Goal: Register for event/course

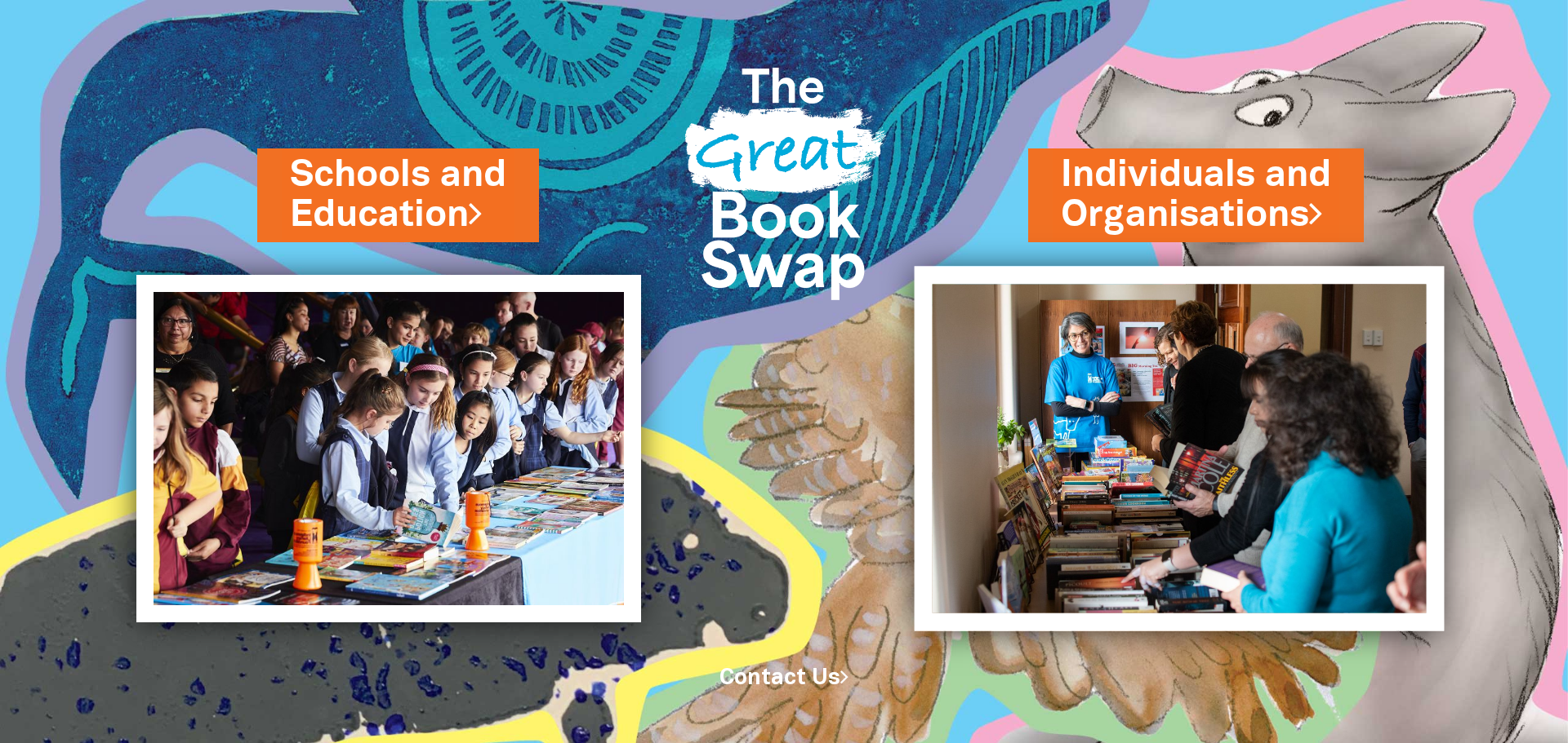
click at [1244, 441] on img at bounding box center [1179, 448] width 530 height 364
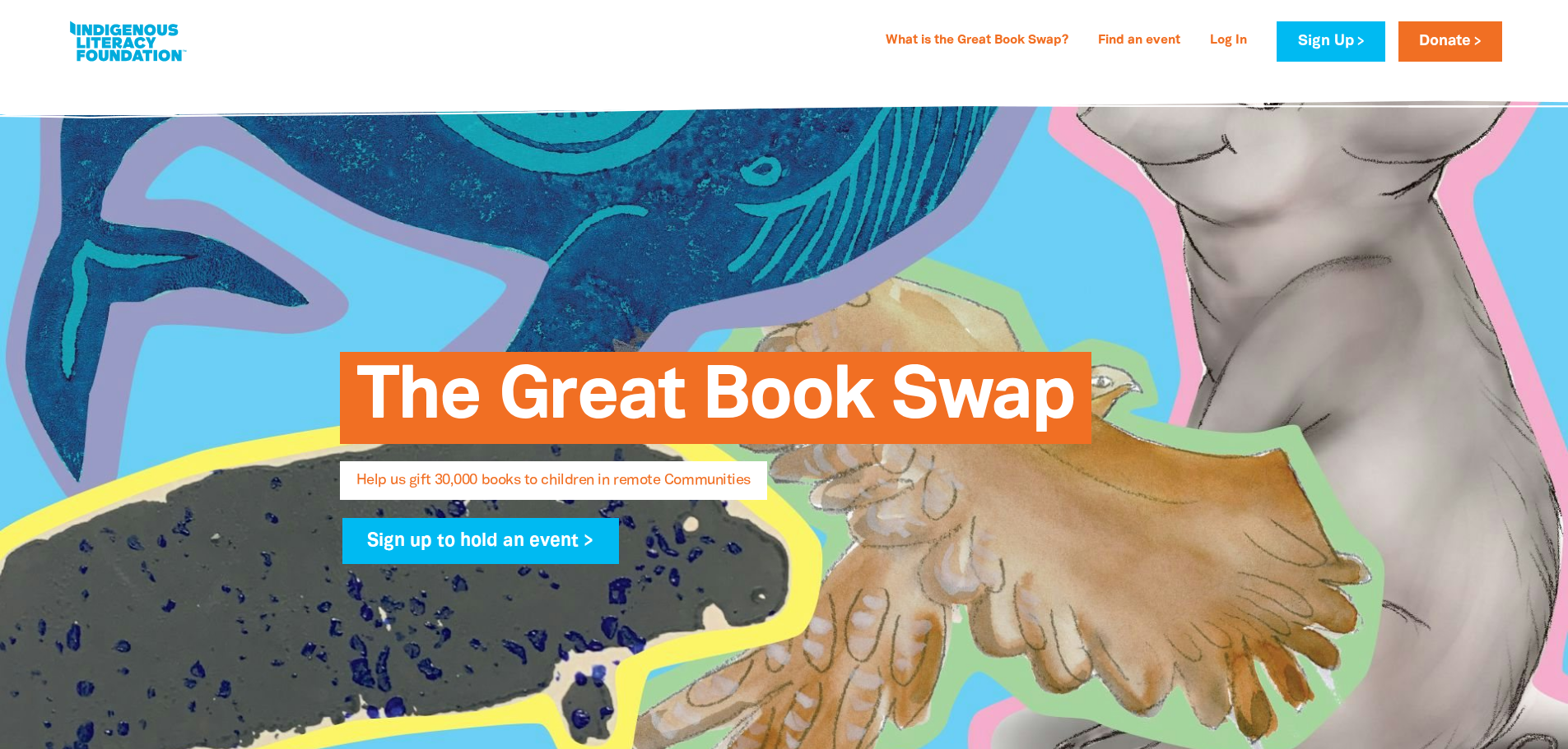
select select "AU"
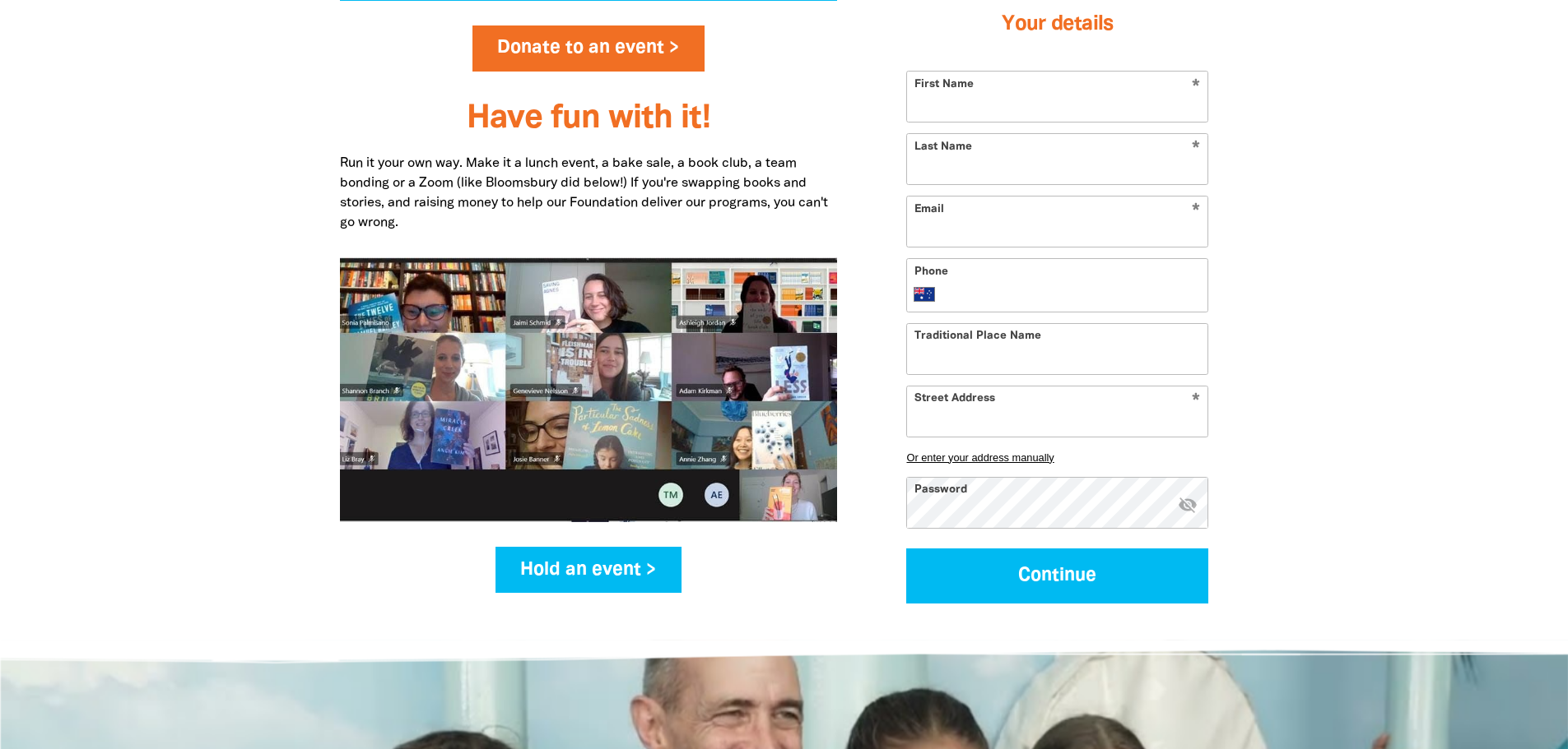
scroll to position [1974, 0]
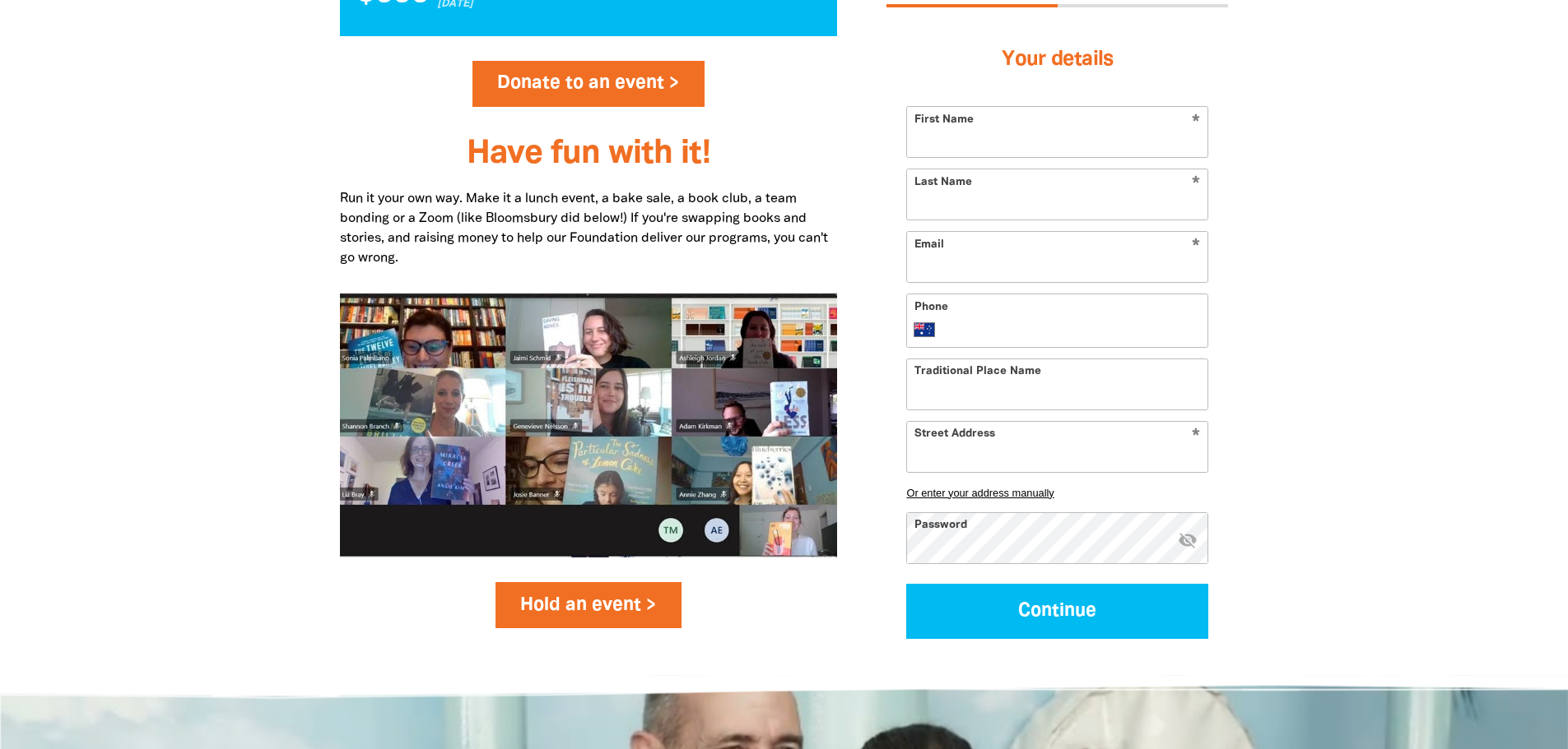
click at [641, 607] on link "Hold an event >" at bounding box center [589, 606] width 187 height 46
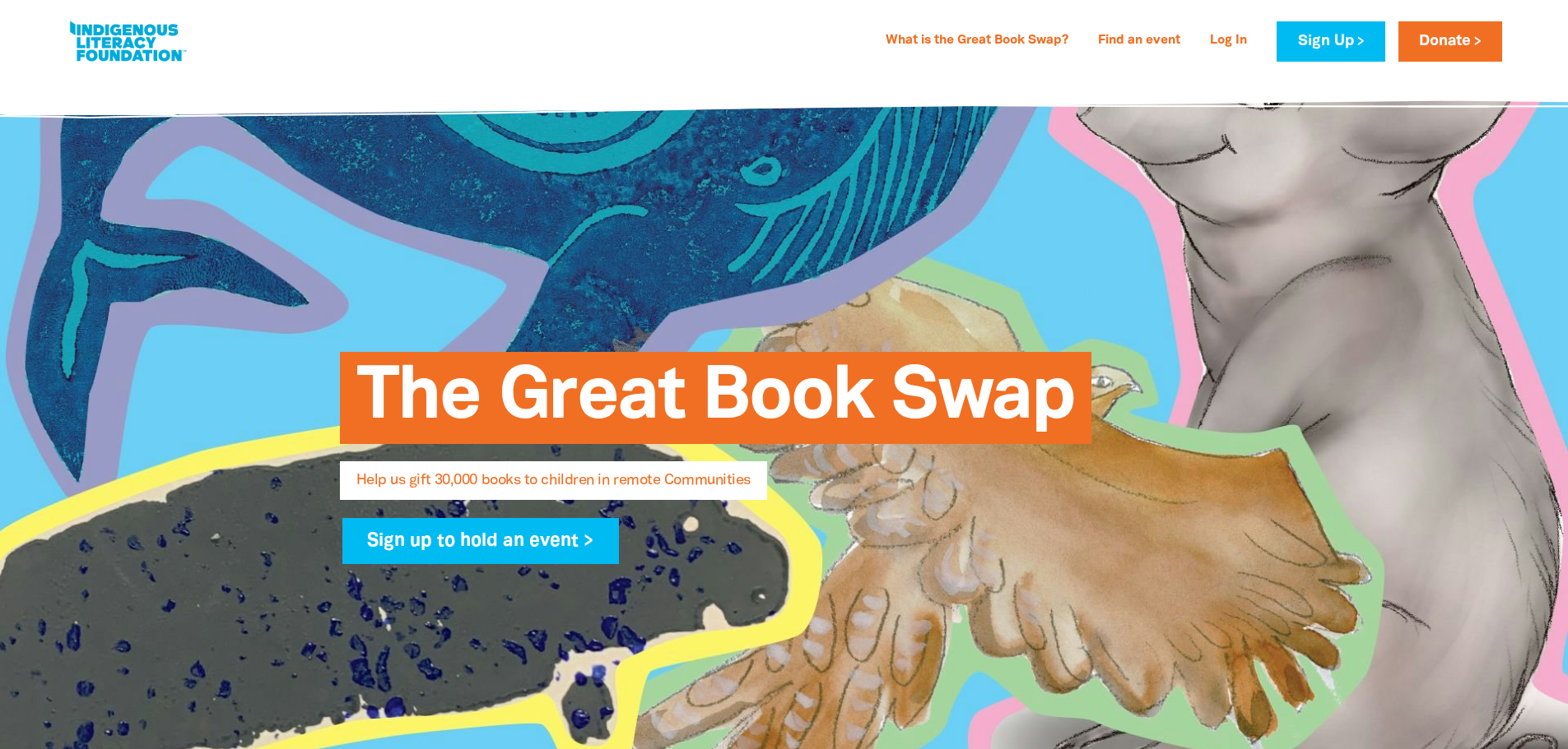
select select "AU"
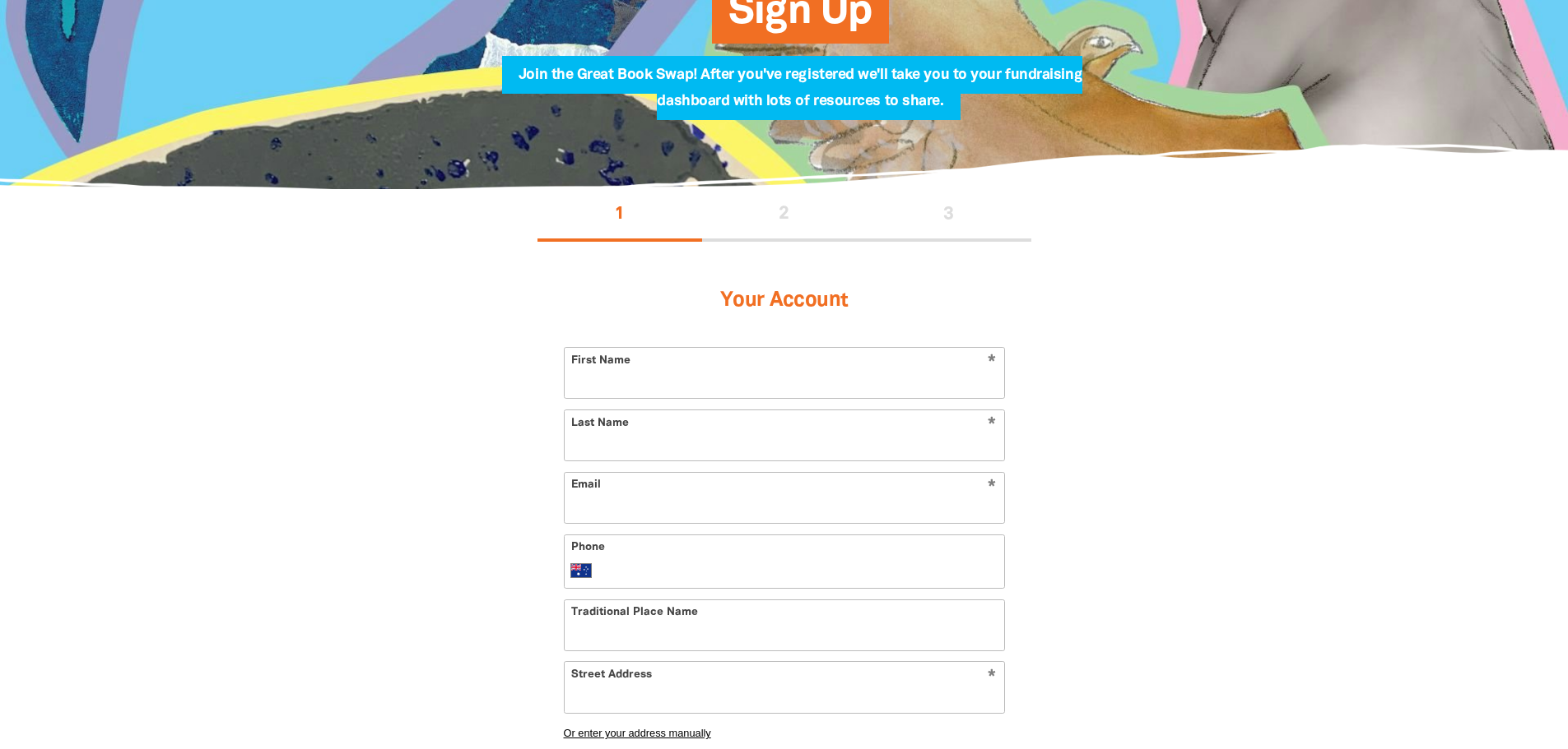
scroll to position [110, 0]
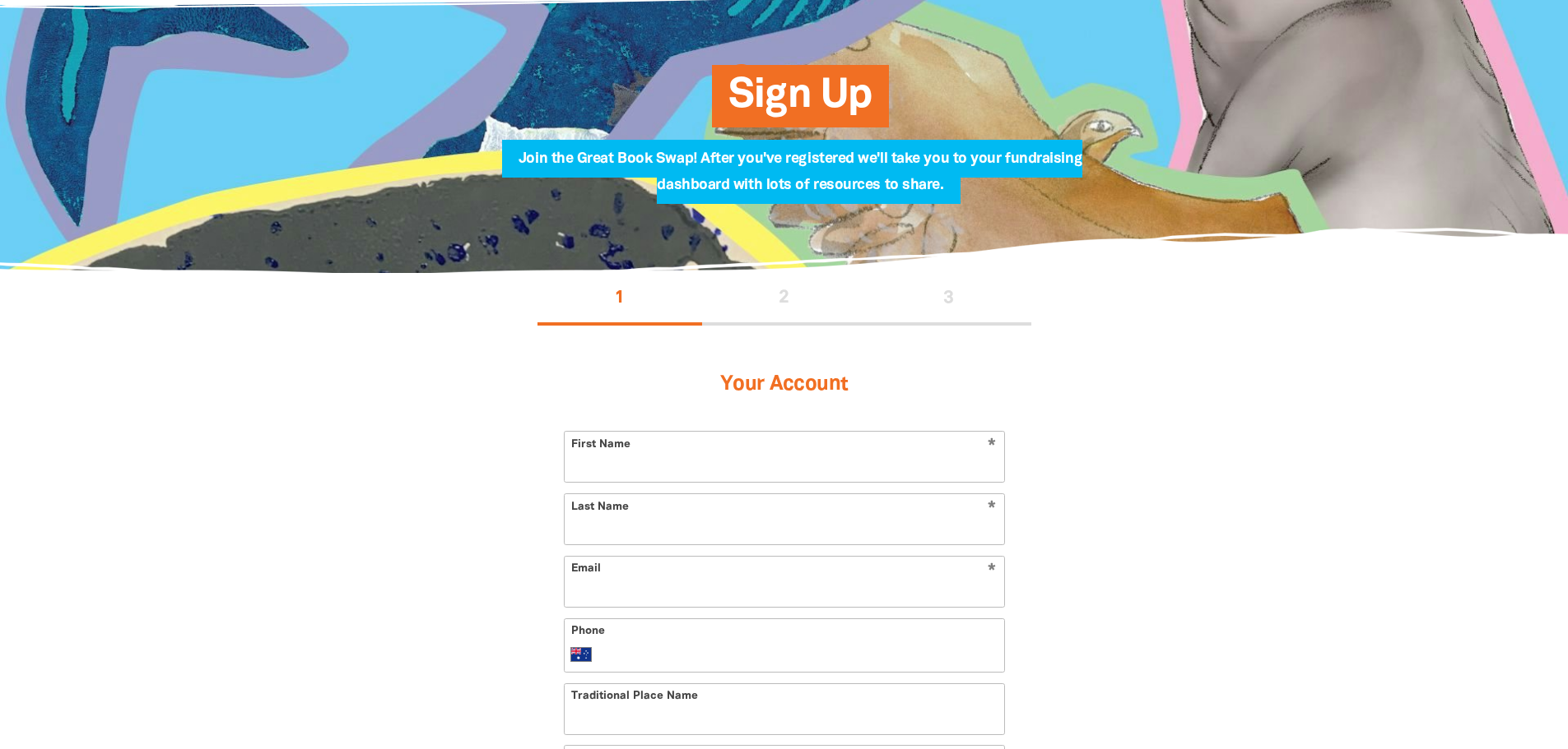
select select "AU"
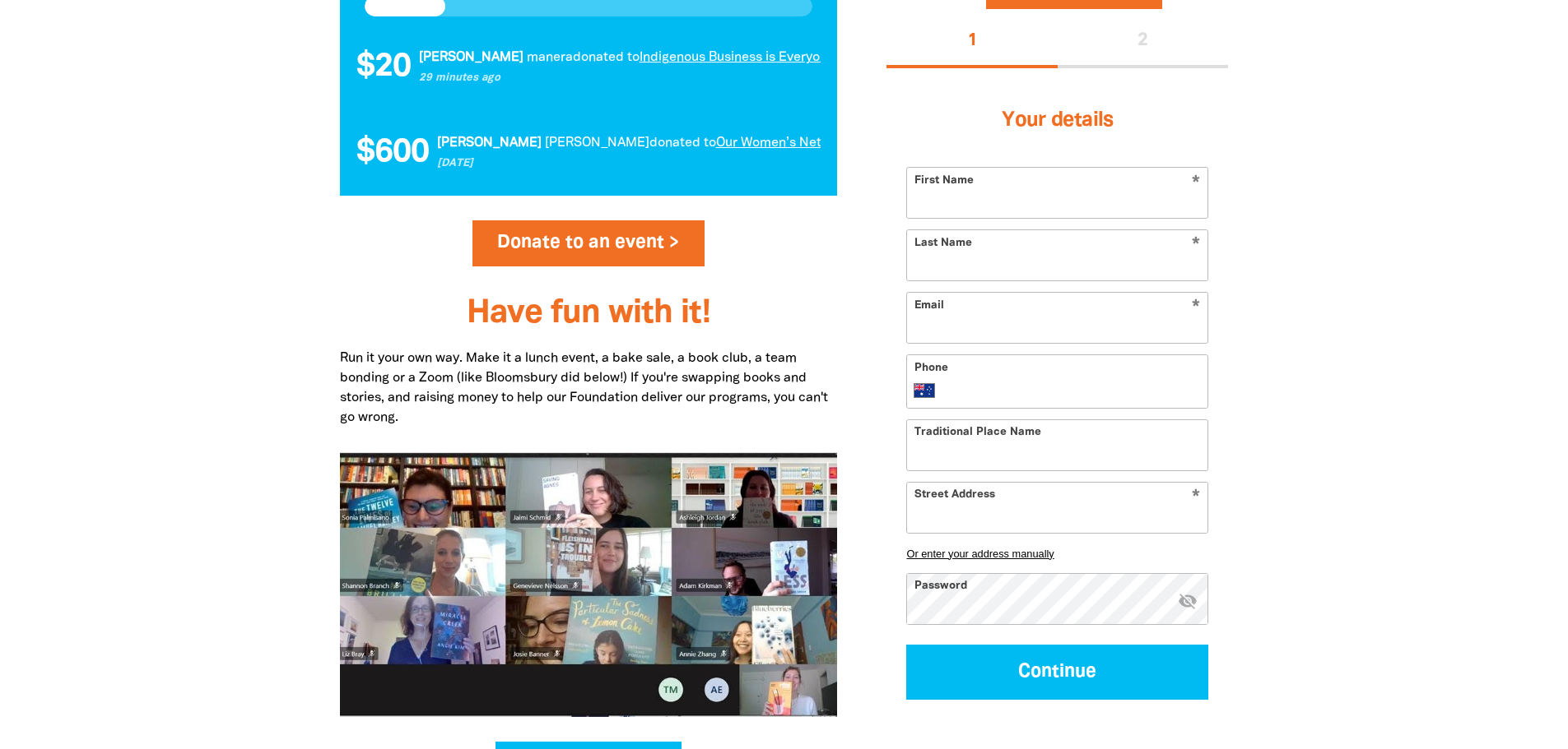
scroll to position [1756, 0]
